Goal: Information Seeking & Learning: Learn about a topic

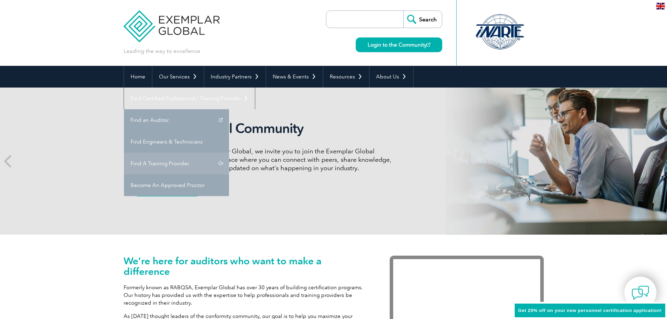
click at [229, 153] on link "Find A Training Provider" at bounding box center [176, 164] width 105 height 22
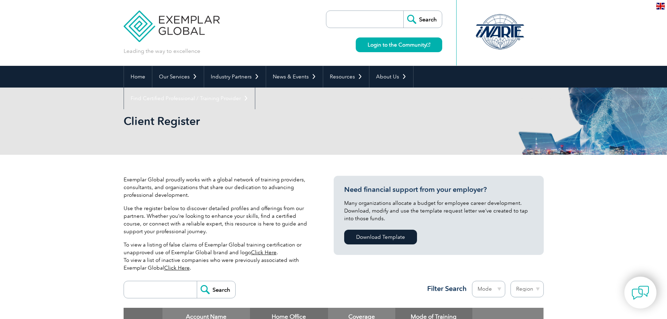
drag, startPoint x: 329, startPoint y: 0, endPoint x: 328, endPoint y: 153, distance: 153.5
click at [328, 153] on div "Client Register" at bounding box center [334, 121] width 420 height 67
click at [265, 252] on link "Click Here" at bounding box center [264, 252] width 26 height 6
click at [166, 267] on link "Click Here" at bounding box center [177, 268] width 26 height 6
click at [264, 249] on p "To view a listing of false claims of Exemplar Global training certification or …" at bounding box center [218, 256] width 189 height 31
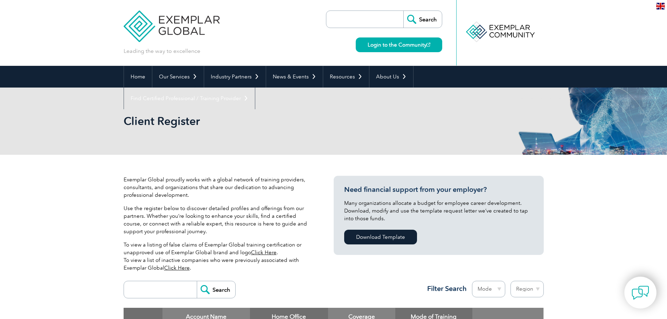
click at [267, 251] on link "Click Here" at bounding box center [264, 252] width 26 height 6
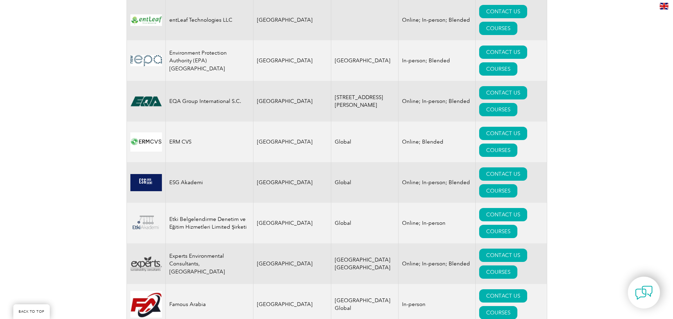
scroll to position [3714, 0]
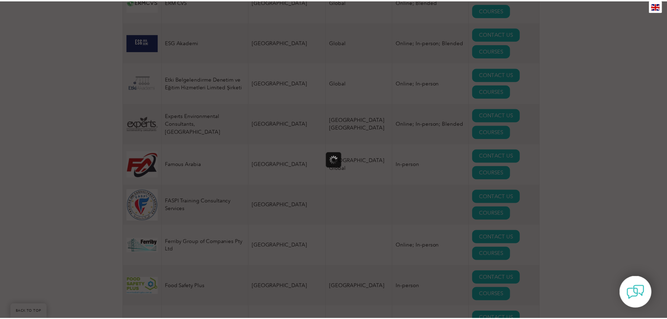
scroll to position [0, 0]
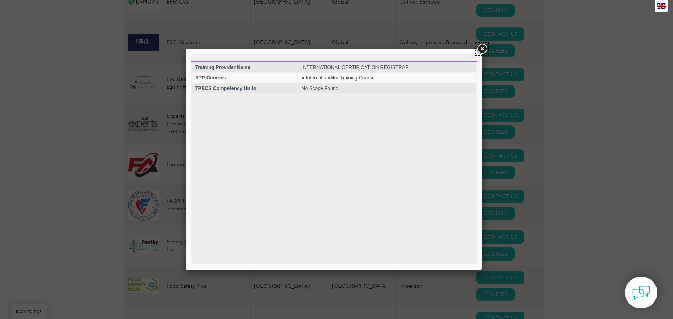
click at [486, 47] on link at bounding box center [481, 49] width 13 height 13
